Goal: Task Accomplishment & Management: Use online tool/utility

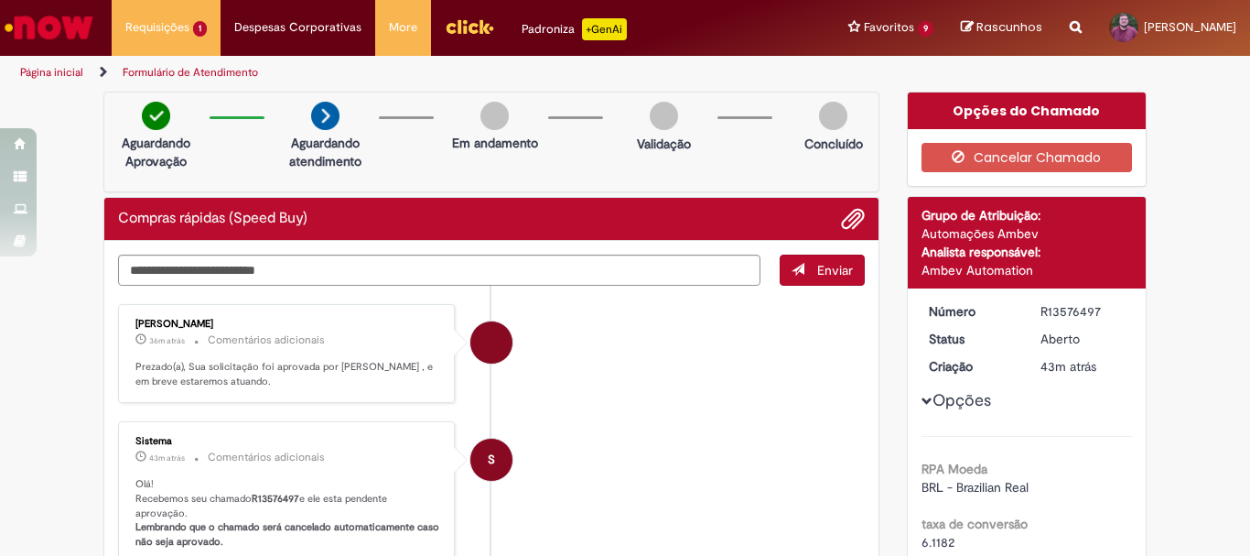
click at [622, 399] on li "[PERSON_NAME] 36m atrás 36 minutos atrás Comentários adicionais Prezado(a), Sua…" at bounding box center [491, 354] width 747 height 100
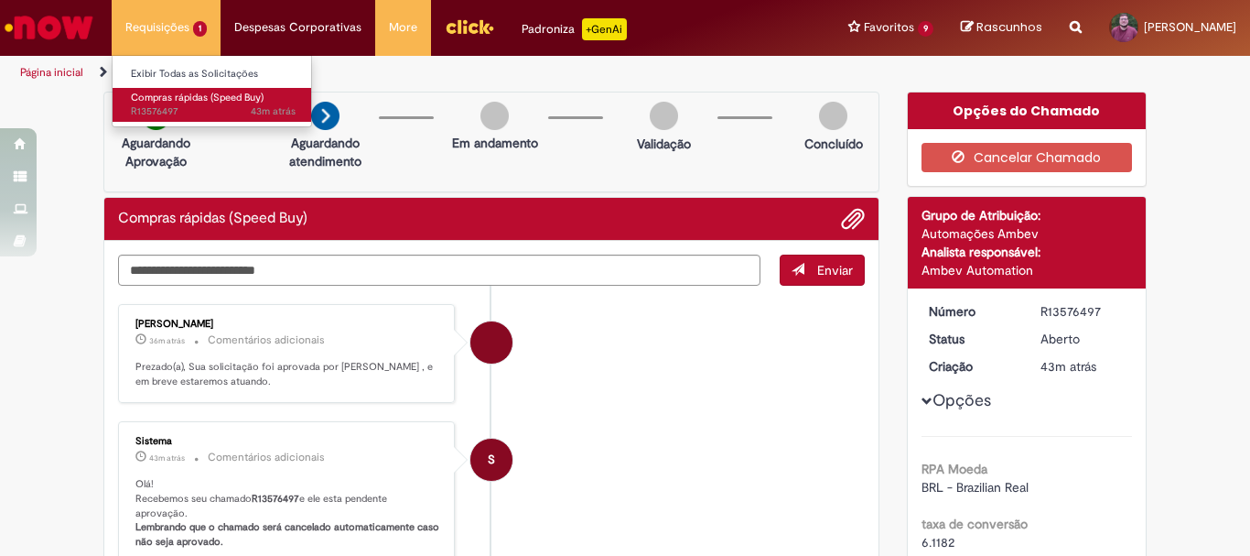
click at [211, 100] on span "Compras rápidas (Speed Buy)" at bounding box center [197, 98] width 133 height 14
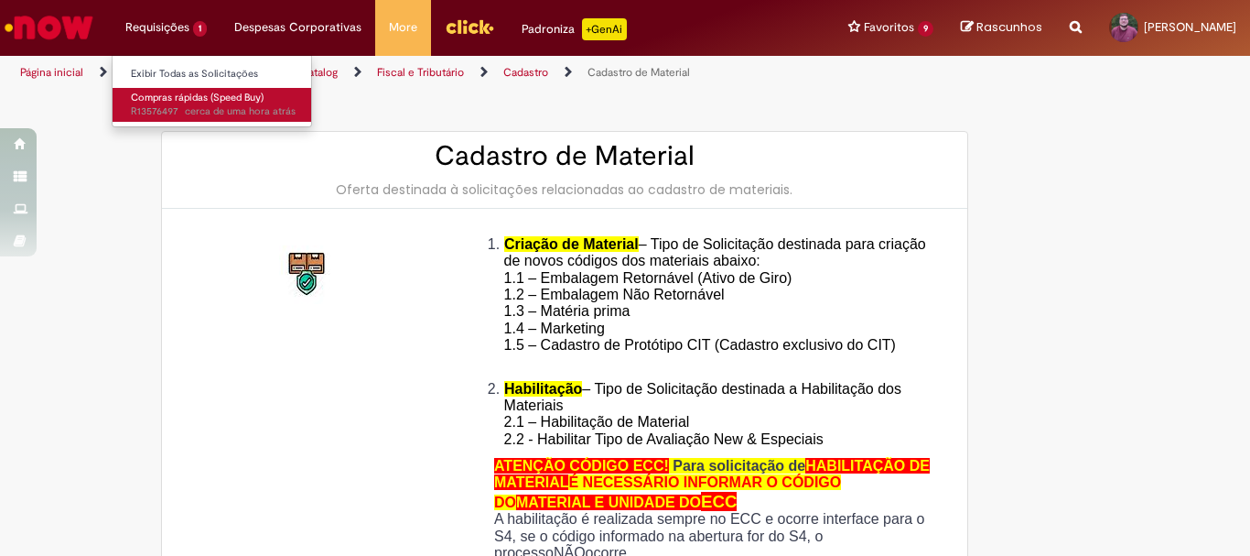
click at [222, 97] on span "Compras rápidas (Speed Buy)" at bounding box center [197, 98] width 133 height 14
